Goal: Check status: Check status

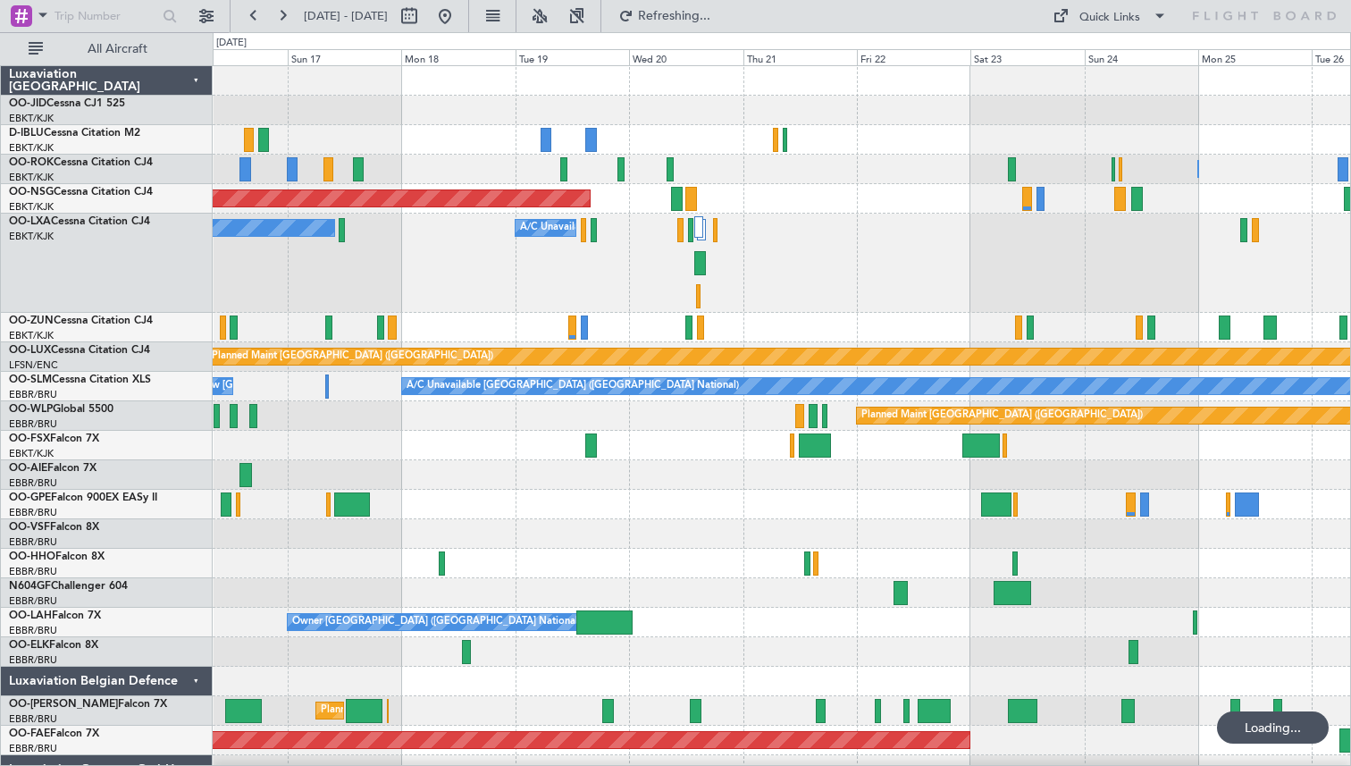
click at [863, 291] on div "No Crew Chambery ([GEOGRAPHIC_DATA]) A/C Unavailable" at bounding box center [781, 263] width 1137 height 99
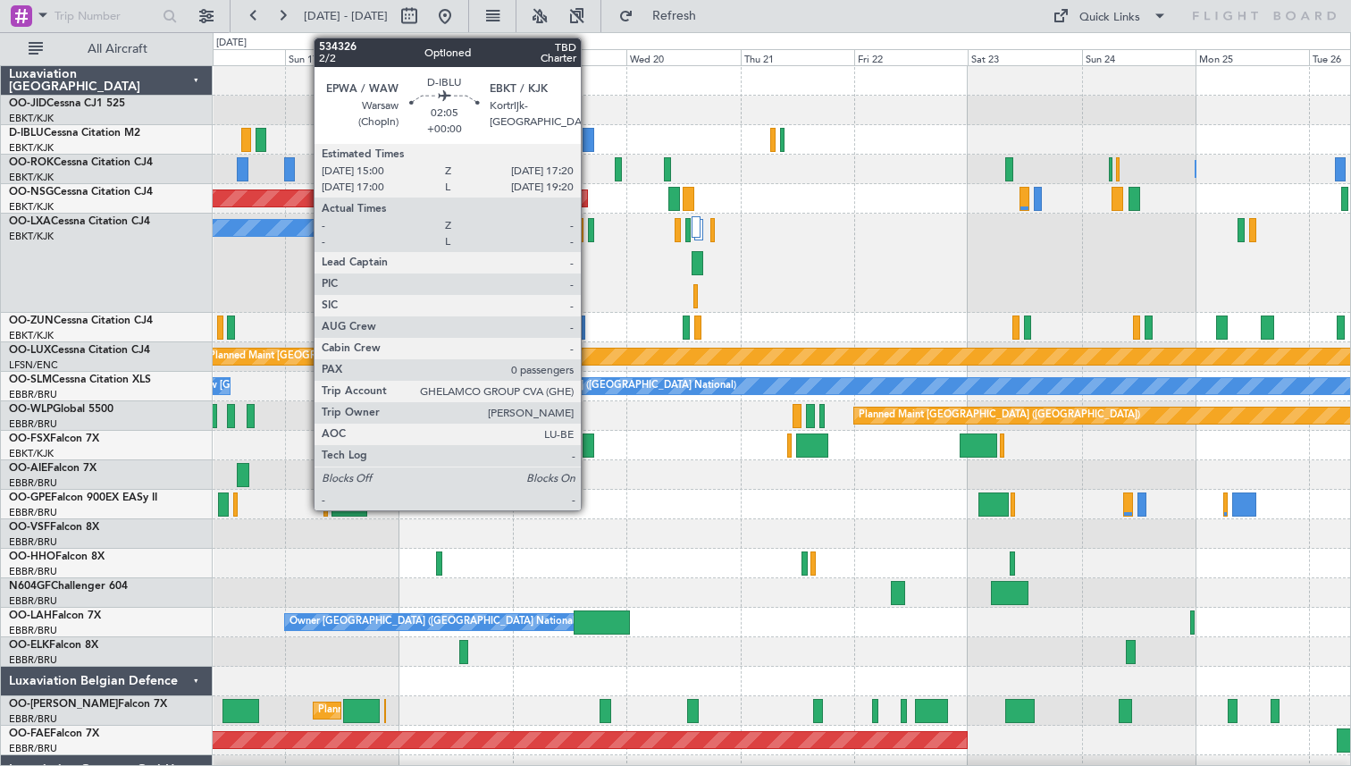
click at [589, 138] on div at bounding box center [589, 140] width 12 height 24
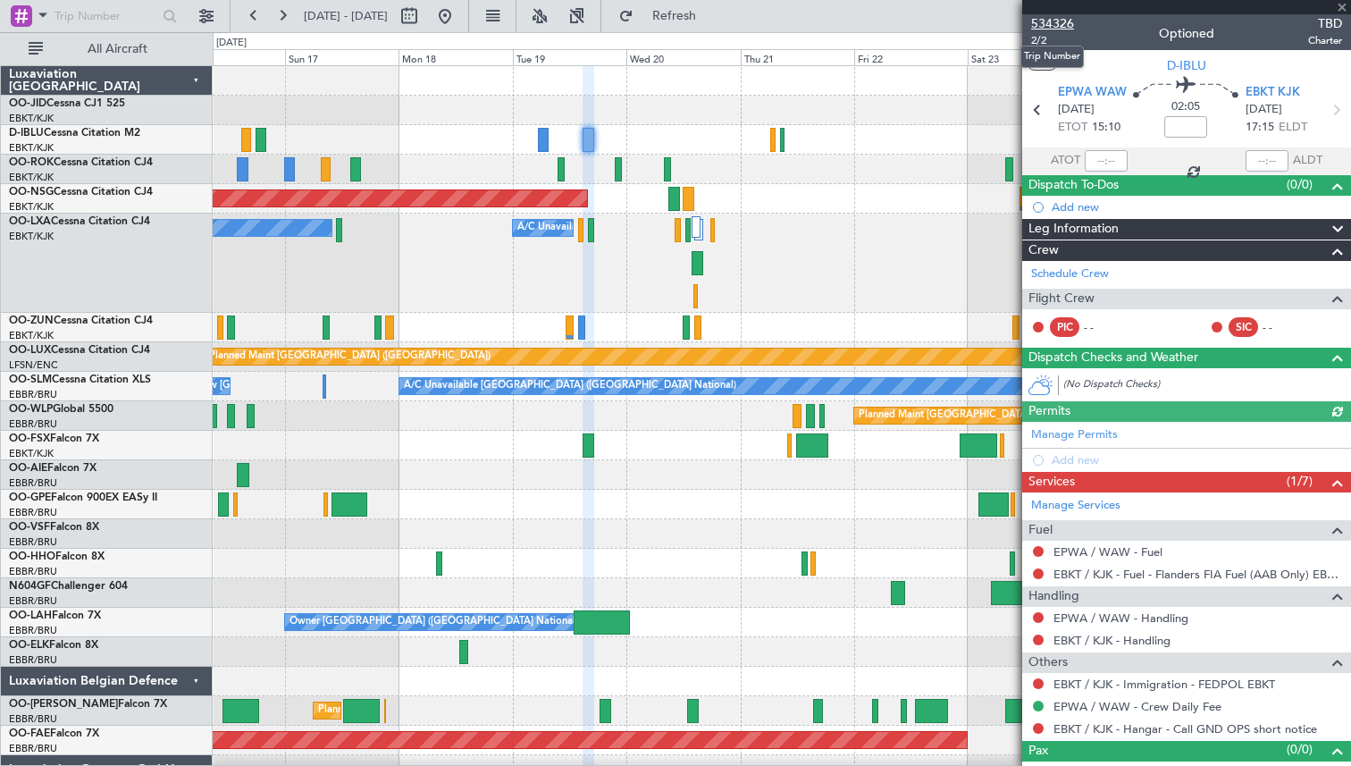
click at [1050, 30] on span "534326" at bounding box center [1052, 23] width 43 height 19
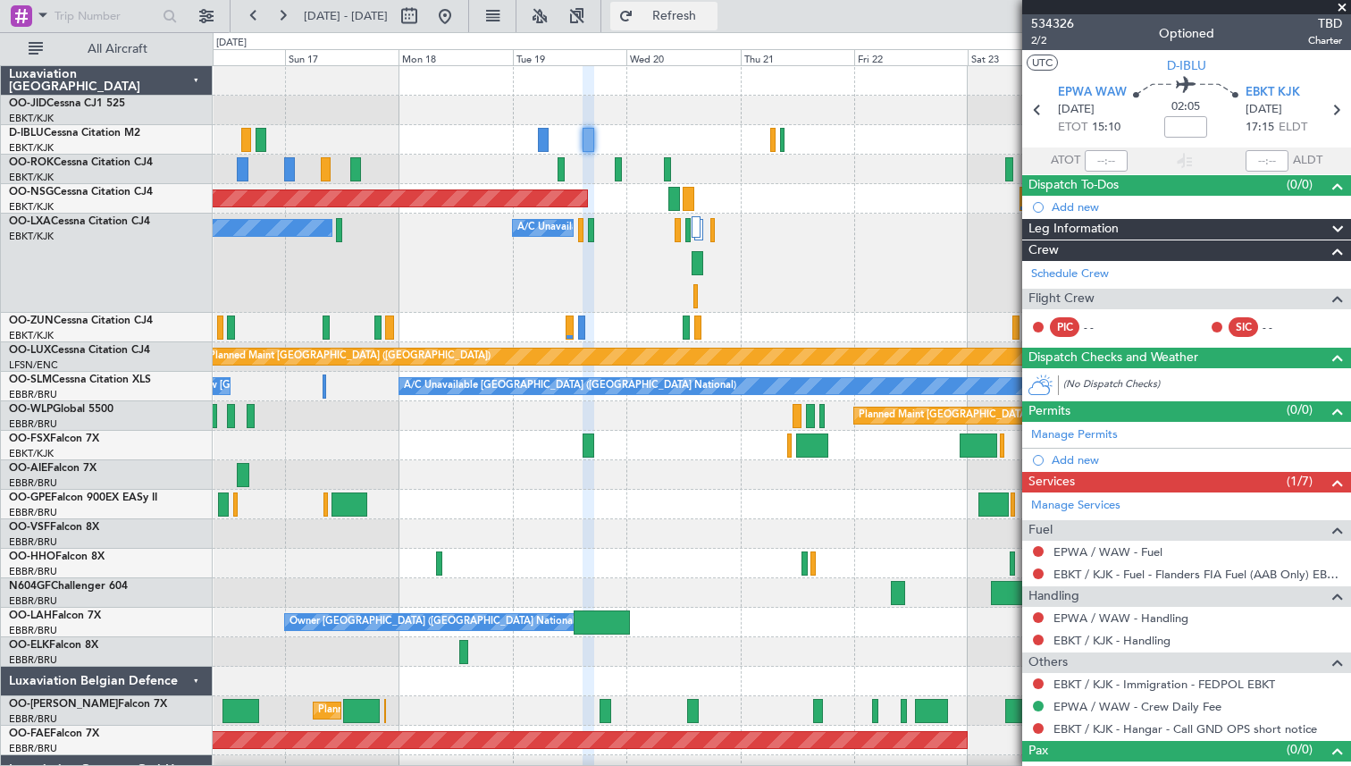
click at [682, 18] on button "Refresh" at bounding box center [663, 16] width 107 height 29
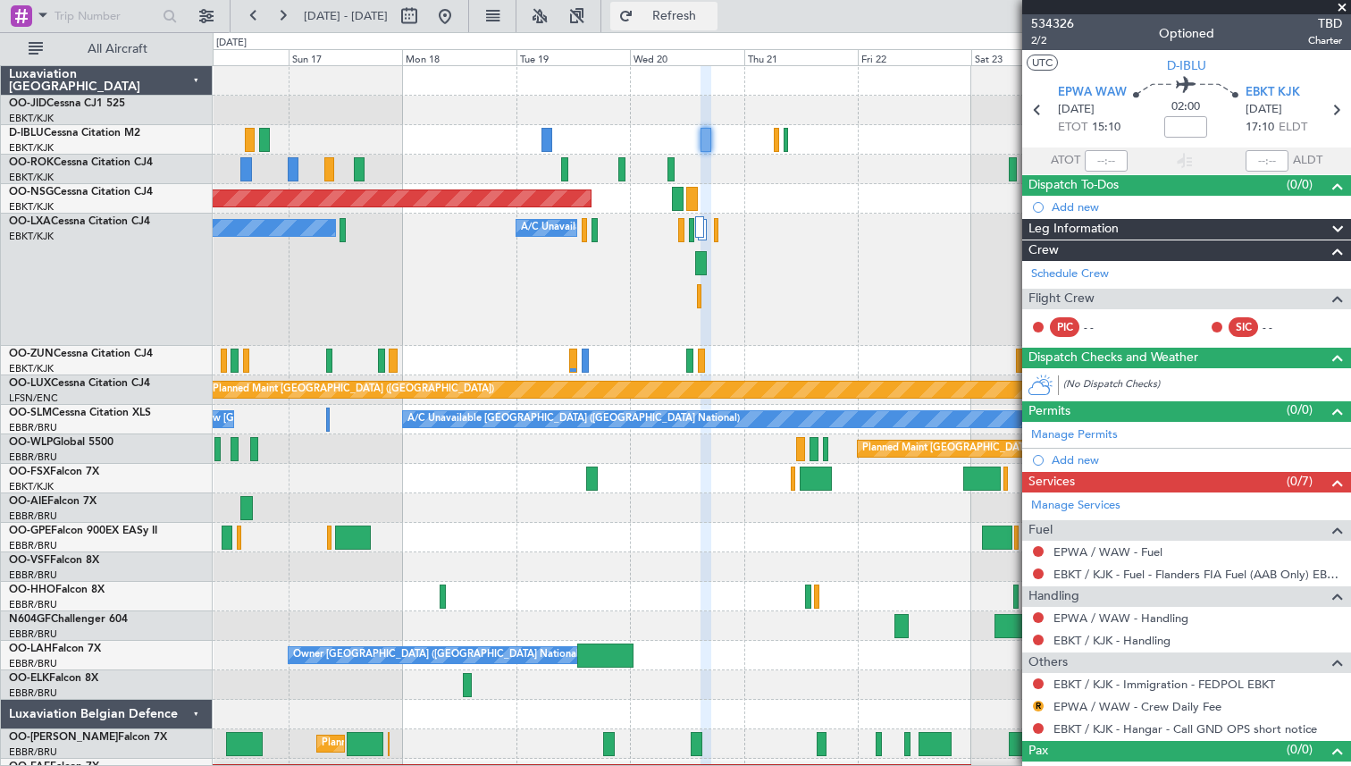
click at [684, 11] on button "Refresh" at bounding box center [663, 16] width 107 height 29
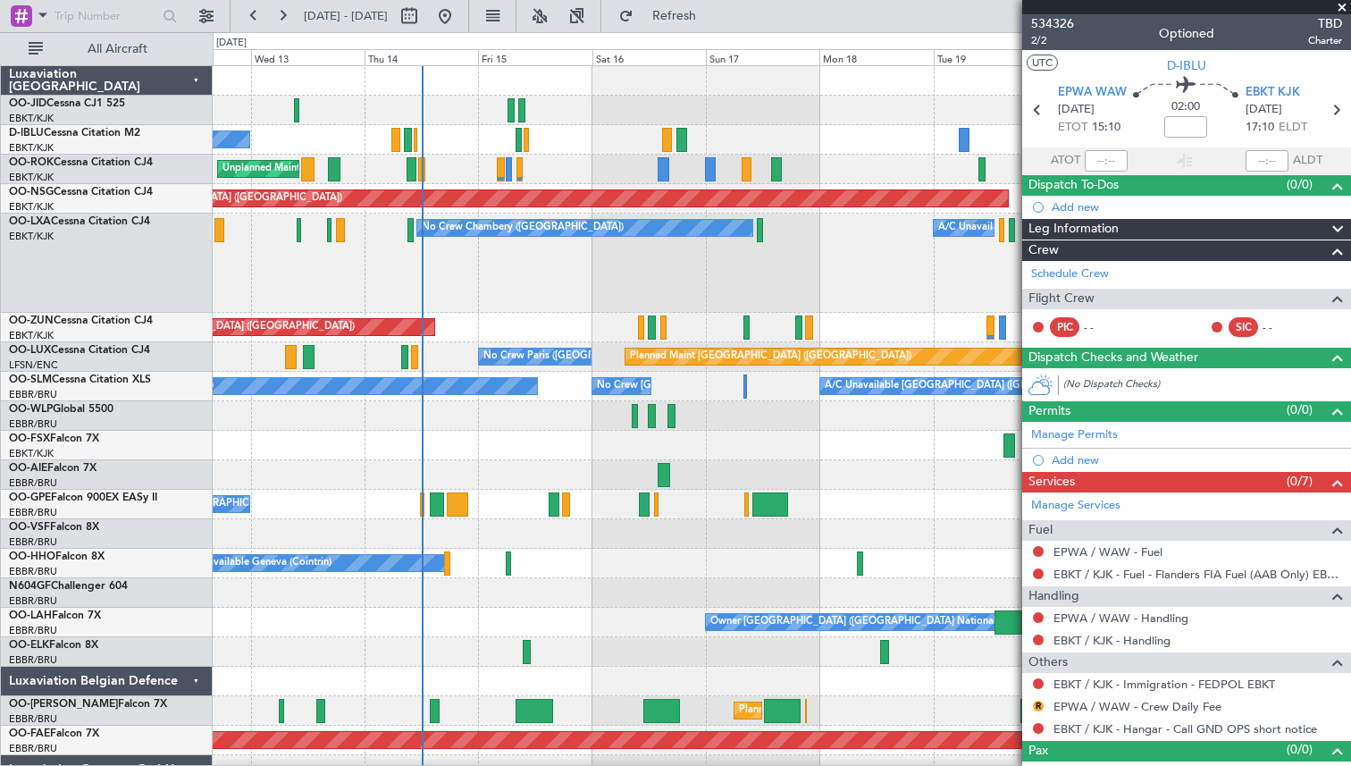
click at [864, 116] on div "No Crew Brussels (Brussels National) Unplanned Maint Kortrijk-Wevelgem Owner Ko…" at bounding box center [781, 440] width 1137 height 748
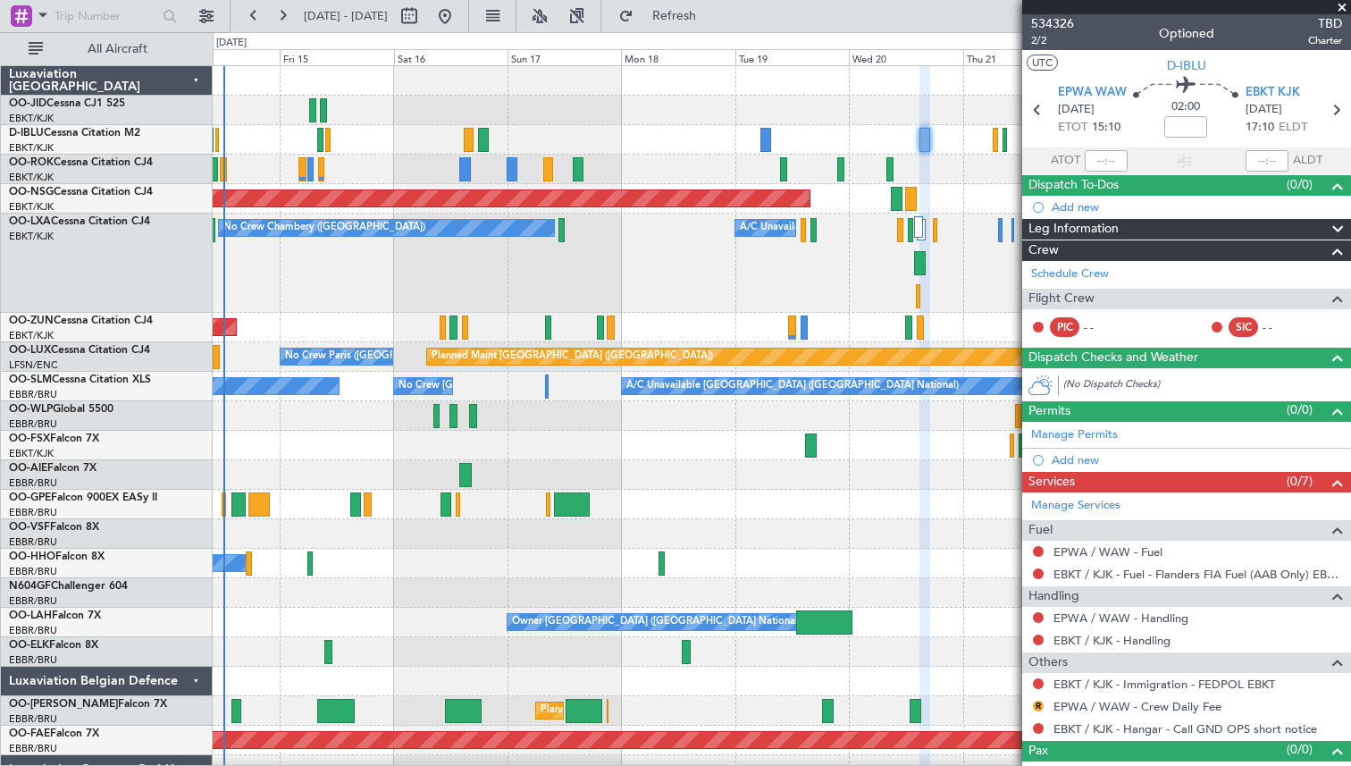
click at [632, 278] on div "No Crew Chambery (Aix-les-bains) A/C Unavailable" at bounding box center [781, 263] width 1137 height 99
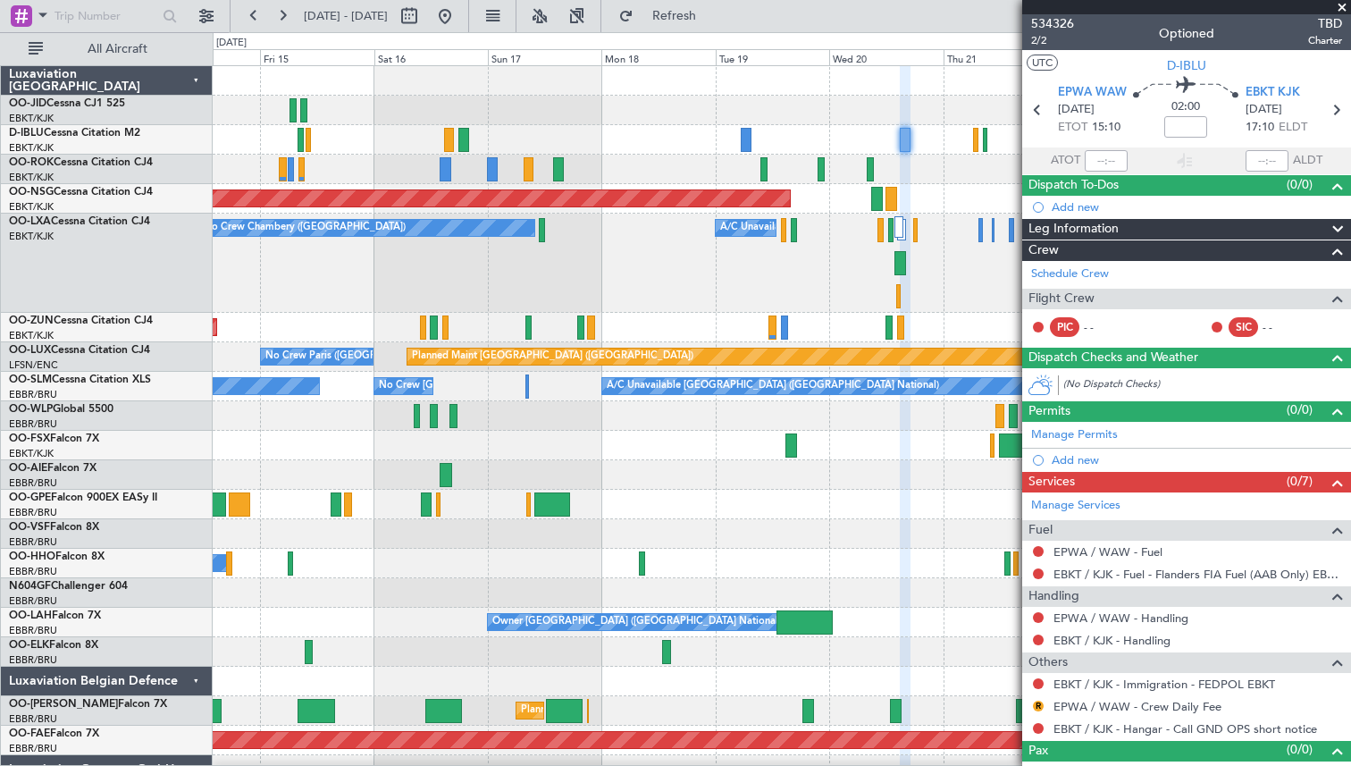
click at [1342, 11] on span at bounding box center [1342, 8] width 18 height 16
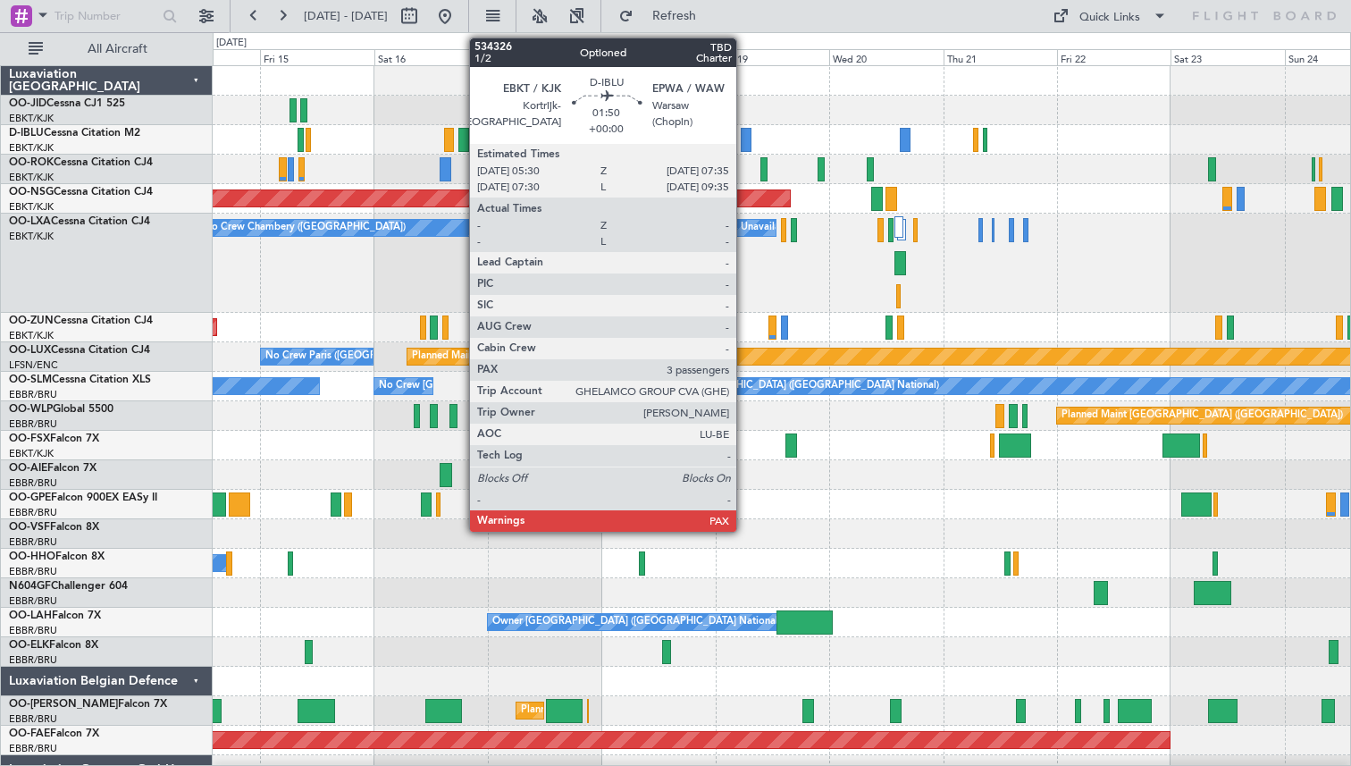
click at [744, 137] on div at bounding box center [746, 140] width 11 height 24
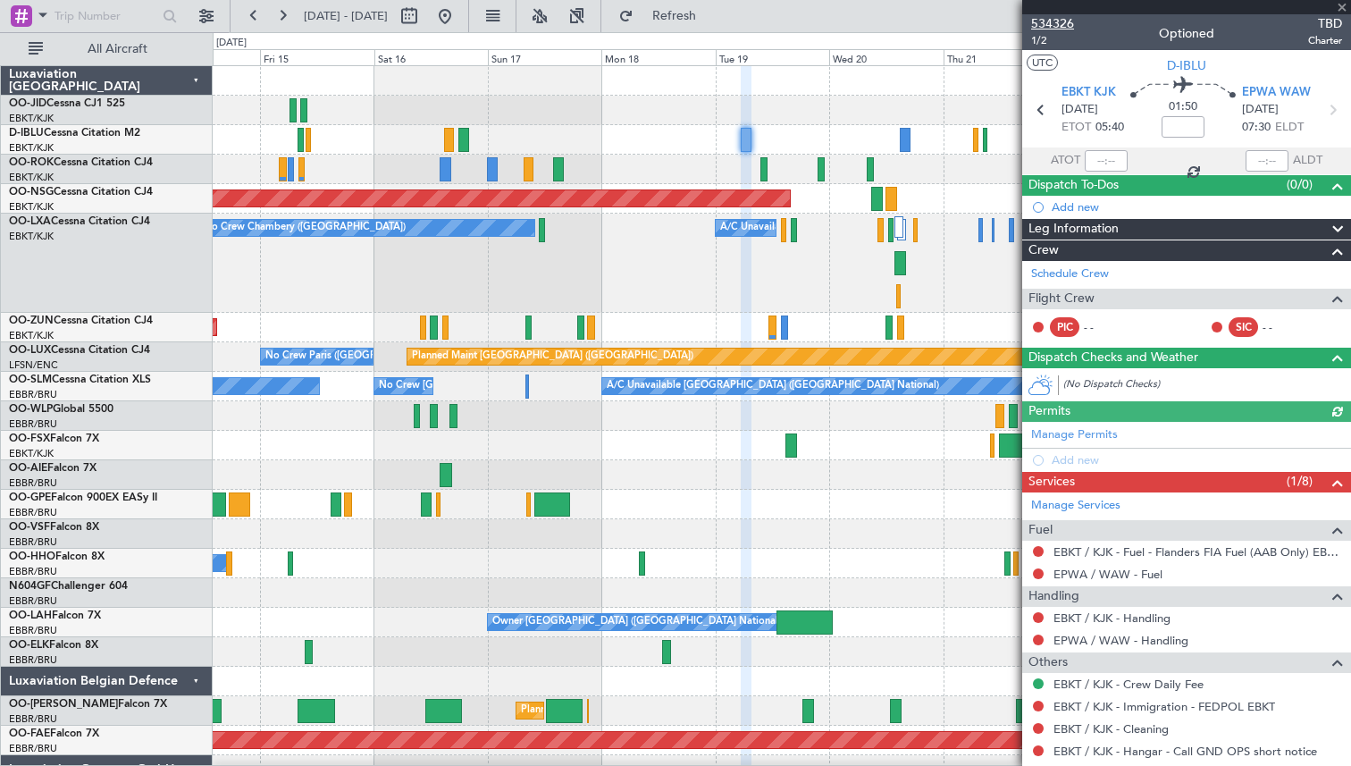
click at [1055, 24] on span "534326" at bounding box center [1052, 23] width 43 height 19
